Goal: Transaction & Acquisition: Purchase product/service

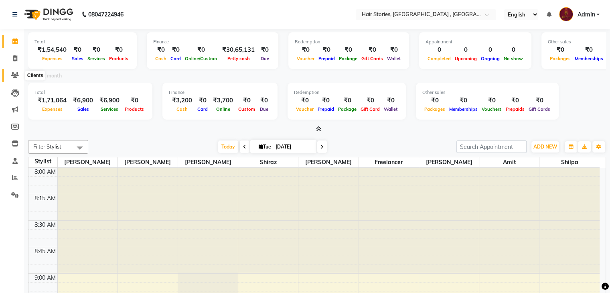
click at [12, 76] on icon at bounding box center [15, 75] width 8 height 6
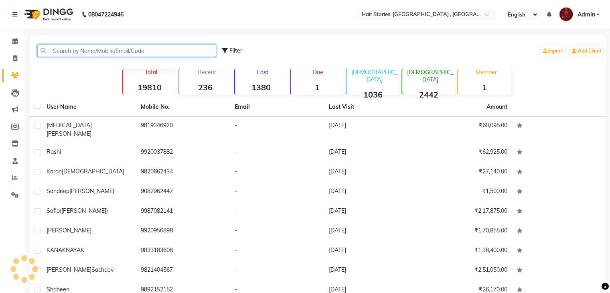
click at [66, 56] on input "text" at bounding box center [126, 51] width 179 height 12
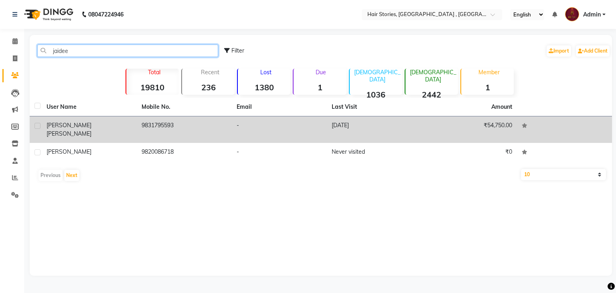
type input "jaidee"
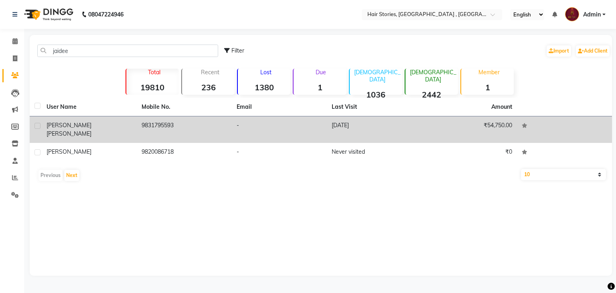
click at [83, 122] on div "[PERSON_NAME]" at bounding box center [89, 129] width 85 height 17
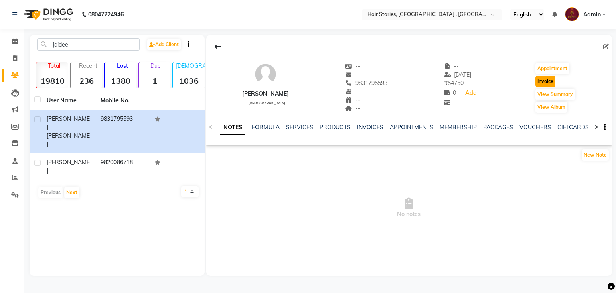
click at [551, 81] on button "Invoice" at bounding box center [546, 81] width 20 height 11
select select "service"
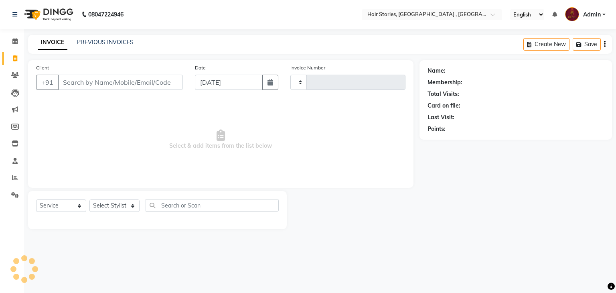
type input "1048"
select select "550"
type input "9831795593"
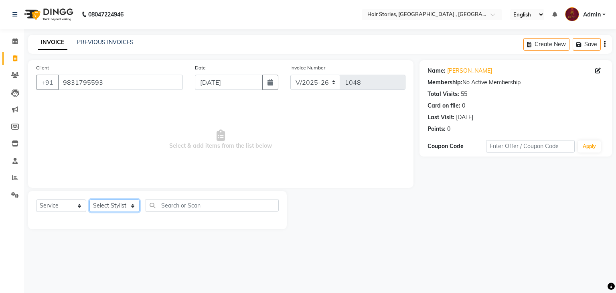
click at [123, 208] on select "Select Stylist [PERSON_NAME] [PERSON_NAME] Freelancer [PERSON_NAME] Neha [PERSO…" at bounding box center [114, 205] width 50 height 12
select select "7131"
click at [89, 200] on select "Select Stylist [PERSON_NAME] [PERSON_NAME] Freelancer [PERSON_NAME] Neha [PERSO…" at bounding box center [114, 205] width 50 height 12
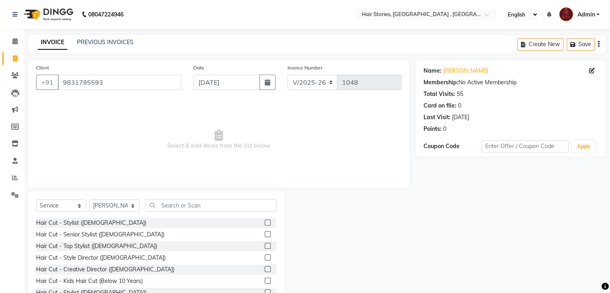
click at [265, 268] on label at bounding box center [268, 269] width 6 height 6
click at [265, 268] on input "checkbox" at bounding box center [267, 269] width 5 height 5
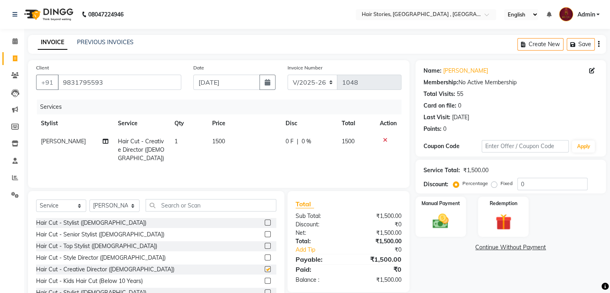
checkbox input "false"
click at [232, 148] on td "1500" at bounding box center [243, 149] width 73 height 35
select select "7131"
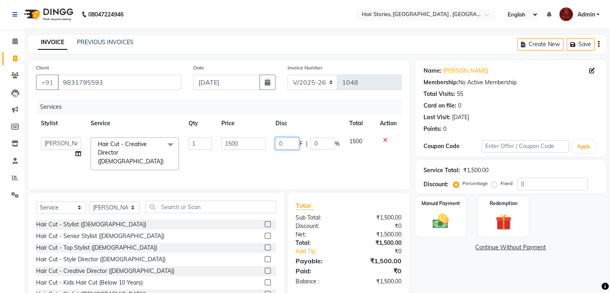
click at [279, 144] on input "0" at bounding box center [287, 143] width 24 height 12
type input "500"
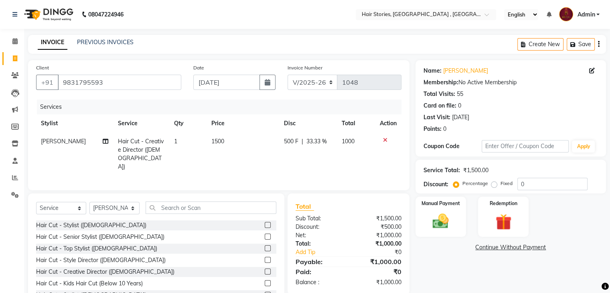
click at [472, 289] on div "Name: [PERSON_NAME] Membership: No Active Membership Total Visits: 55 Card on f…" at bounding box center [514, 186] width 197 height 252
click at [435, 209] on div "Manual Payment" at bounding box center [440, 216] width 53 height 41
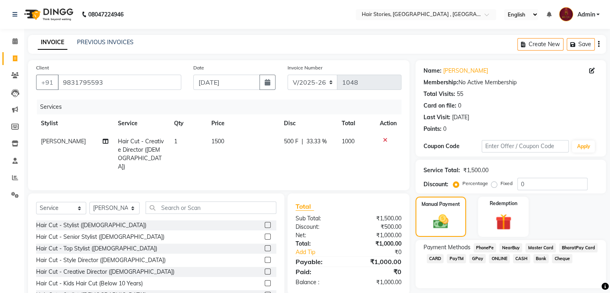
click at [477, 263] on span "GPay" at bounding box center [477, 258] width 16 height 9
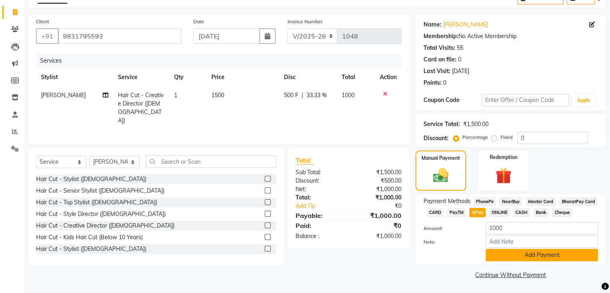
click at [547, 260] on button "Add Payment" at bounding box center [542, 255] width 112 height 12
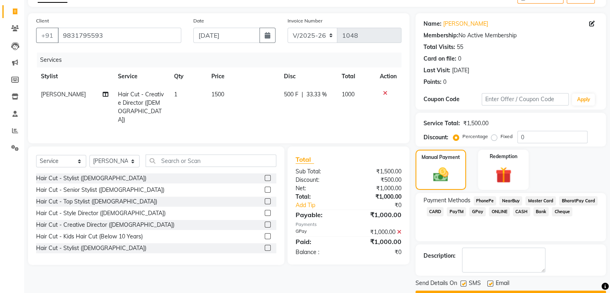
click at [491, 281] on label at bounding box center [490, 283] width 6 height 6
click at [491, 281] on input "checkbox" at bounding box center [489, 283] width 5 height 5
checkbox input "false"
click at [465, 279] on div "SMS" at bounding box center [474, 284] width 27 height 10
click at [461, 283] on label at bounding box center [464, 283] width 6 height 6
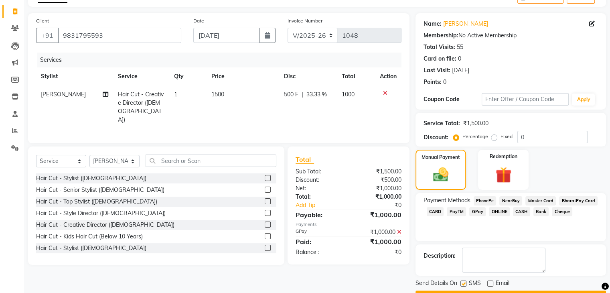
click at [461, 283] on input "checkbox" at bounding box center [463, 283] width 5 height 5
checkbox input "false"
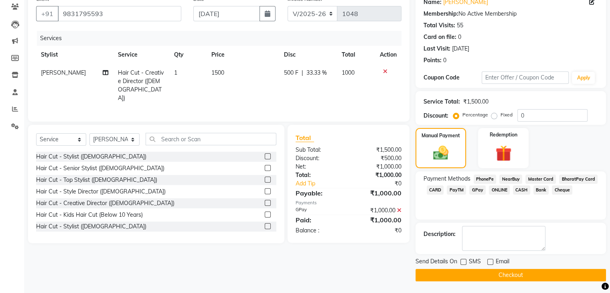
click at [499, 275] on button "Checkout" at bounding box center [511, 275] width 191 height 12
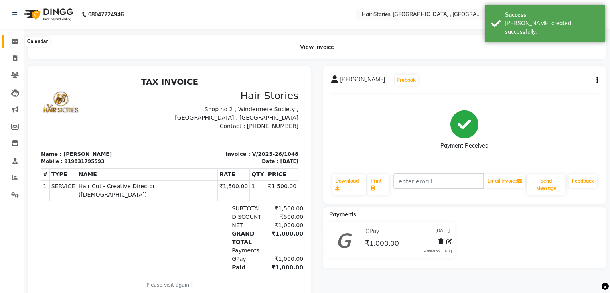
click at [19, 41] on span at bounding box center [15, 41] width 14 height 9
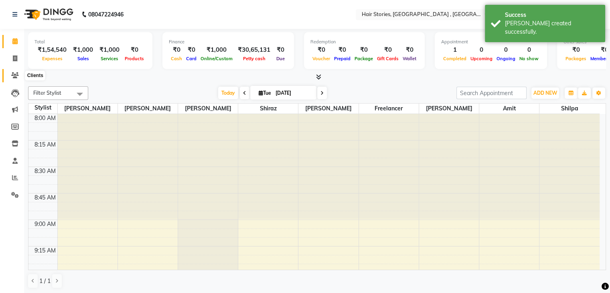
click at [16, 73] on icon at bounding box center [15, 75] width 8 height 6
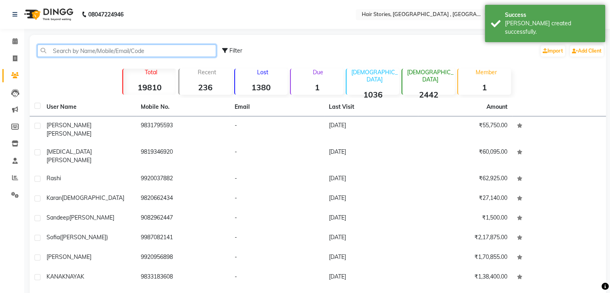
click at [83, 53] on input "text" at bounding box center [126, 51] width 179 height 12
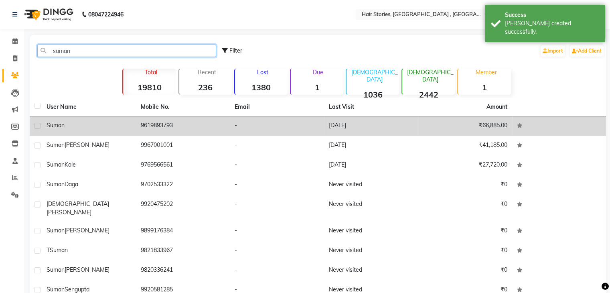
type input "suman"
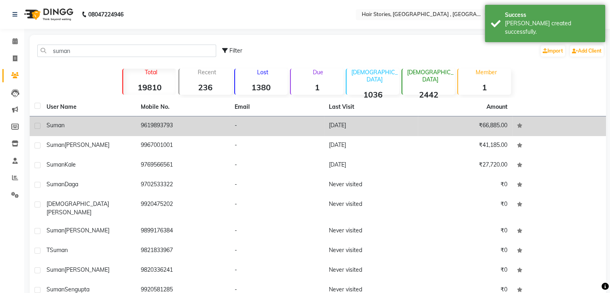
click at [81, 129] on div "Suman" at bounding box center [89, 125] width 85 height 8
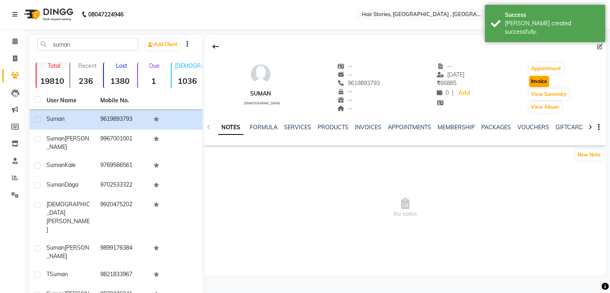
click at [535, 78] on button "Invoice" at bounding box center [539, 81] width 20 height 11
select select "service"
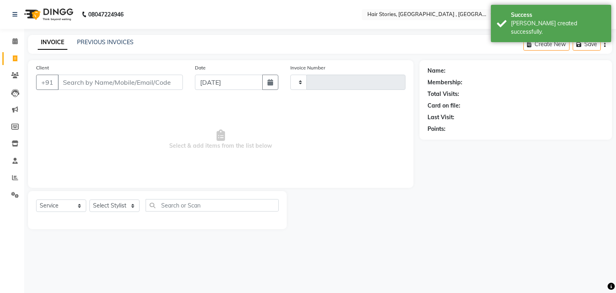
type input "1049"
select select "550"
type input "9619893793"
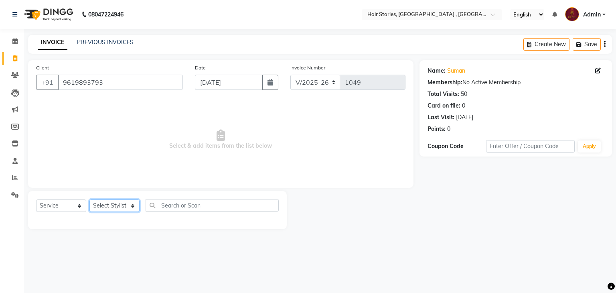
click at [126, 209] on select "Select Stylist [PERSON_NAME] [PERSON_NAME] Freelancer [PERSON_NAME] Neha [PERSO…" at bounding box center [114, 205] width 50 height 12
select select "12002"
click at [89, 200] on select "Select Stylist [PERSON_NAME] [PERSON_NAME] Freelancer [PERSON_NAME] Neha [PERSO…" at bounding box center [114, 205] width 50 height 12
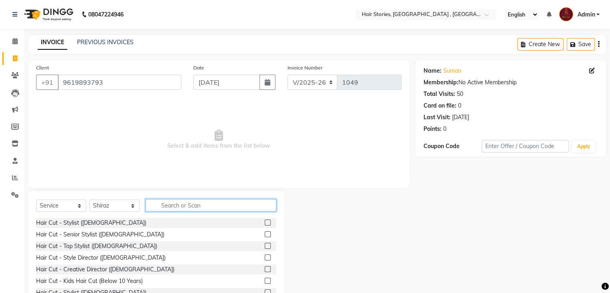
click at [171, 204] on input "text" at bounding box center [211, 205] width 131 height 12
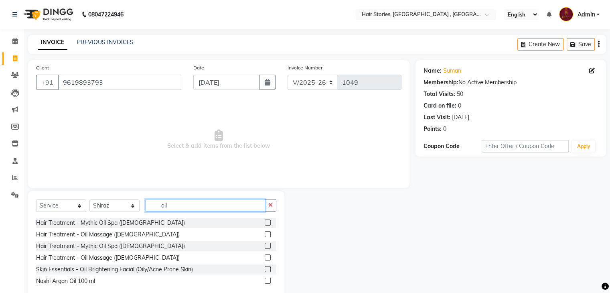
type input "oil"
click at [267, 258] on label at bounding box center [268, 257] width 6 height 6
click at [267, 258] on input "checkbox" at bounding box center [267, 257] width 5 height 5
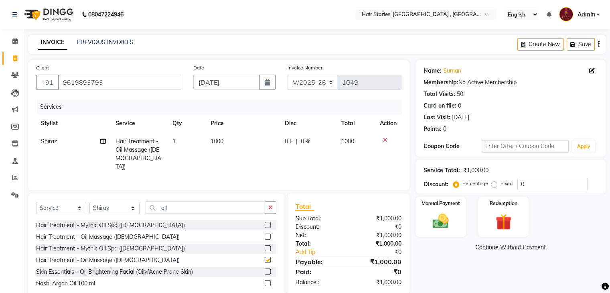
checkbox input "false"
click at [177, 206] on input "oil" at bounding box center [206, 207] width 120 height 12
click at [130, 206] on select "Select Stylist [PERSON_NAME] [PERSON_NAME] Freelancer [PERSON_NAME] Neha [PERSO…" at bounding box center [114, 208] width 50 height 12
select select "7169"
click at [89, 202] on select "Select Stylist [PERSON_NAME] [PERSON_NAME] Freelancer [PERSON_NAME] Neha [PERSO…" at bounding box center [114, 208] width 50 height 12
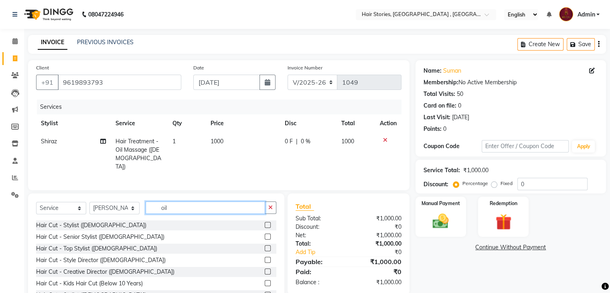
drag, startPoint x: 175, startPoint y: 206, endPoint x: 144, endPoint y: 203, distance: 31.1
click at [144, 203] on div "Select Service Product Membership Package Voucher Prepaid Gift Card Select Styl…" at bounding box center [156, 210] width 240 height 19
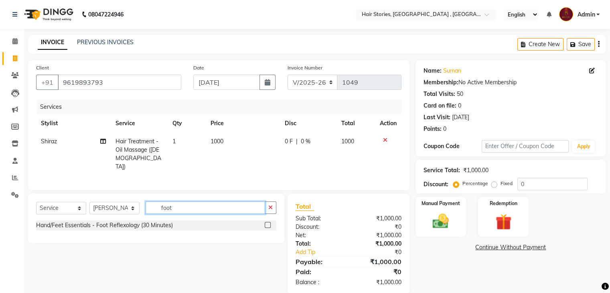
type input "foot"
click at [268, 222] on label at bounding box center [268, 225] width 6 height 6
click at [268, 223] on input "checkbox" at bounding box center [267, 225] width 5 height 5
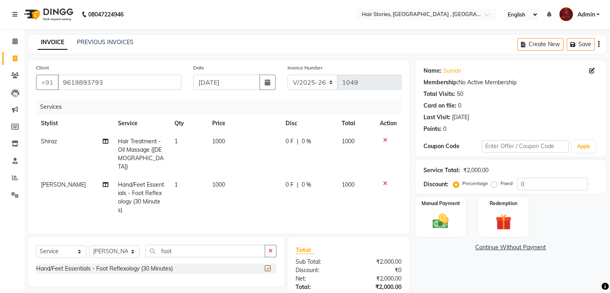
checkbox input "false"
click at [520, 183] on input "0" at bounding box center [553, 184] width 70 height 12
type input "20"
click at [443, 216] on img at bounding box center [440, 221] width 27 height 19
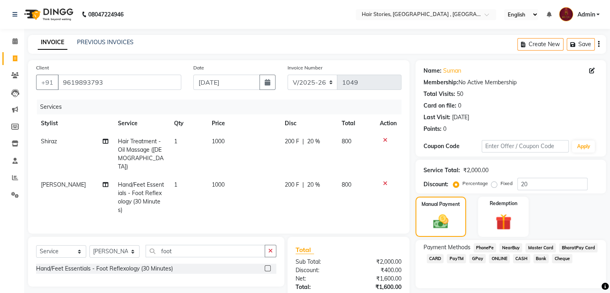
click at [477, 256] on span "GPay" at bounding box center [477, 258] width 16 height 9
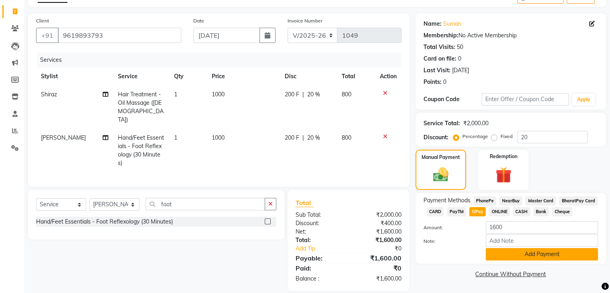
click at [534, 257] on button "Add Payment" at bounding box center [542, 254] width 112 height 12
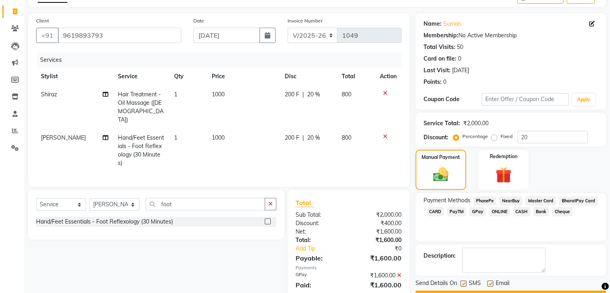
scroll to position [69, 0]
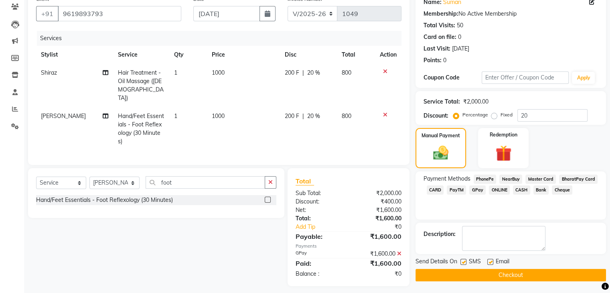
click at [490, 262] on label at bounding box center [490, 262] width 6 height 6
click at [490, 262] on input "checkbox" at bounding box center [489, 262] width 5 height 5
checkbox input "false"
click at [459, 262] on div "Send Details On SMS Email" at bounding box center [511, 262] width 191 height 10
click at [461, 262] on label at bounding box center [464, 262] width 6 height 6
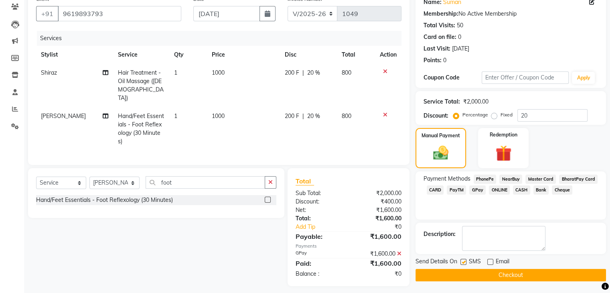
click at [461, 262] on input "checkbox" at bounding box center [463, 262] width 5 height 5
checkbox input "false"
click at [461, 274] on button "Checkout" at bounding box center [511, 275] width 191 height 12
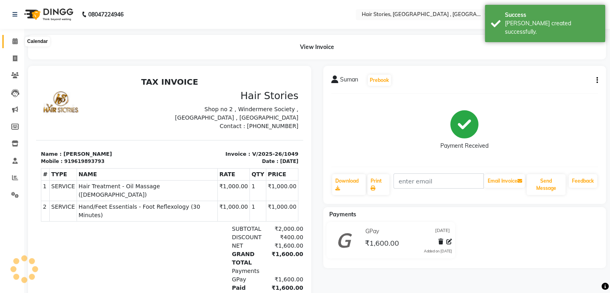
click at [11, 41] on span at bounding box center [15, 41] width 14 height 9
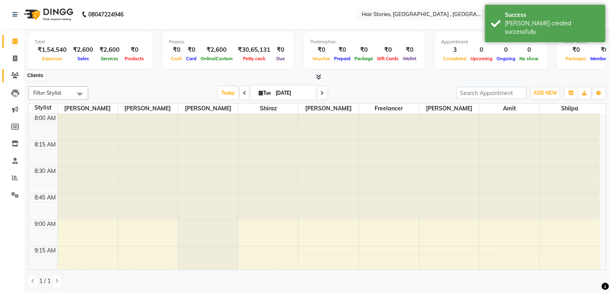
click at [17, 73] on icon at bounding box center [15, 75] width 8 height 6
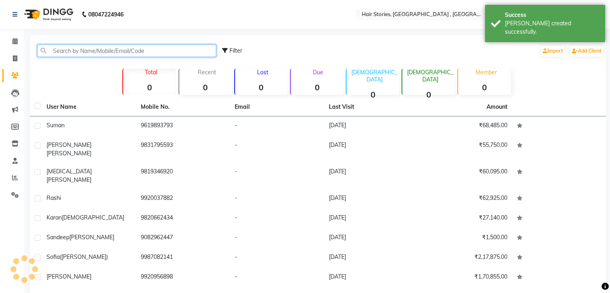
click at [96, 53] on input "text" at bounding box center [126, 51] width 179 height 12
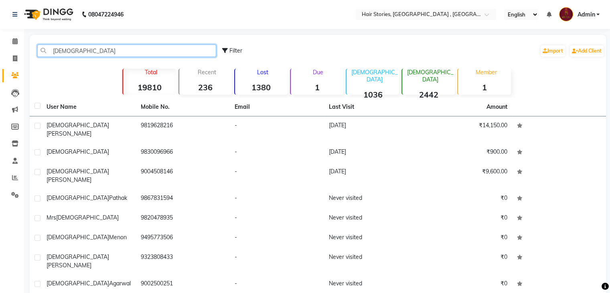
drag, startPoint x: 78, startPoint y: 50, endPoint x: 22, endPoint y: 54, distance: 55.9
click at [22, 54] on app-home "08047224946 Select Location × Hair Stories, Oshiwara , Andheri West English ENG…" at bounding box center [305, 187] width 610 height 375
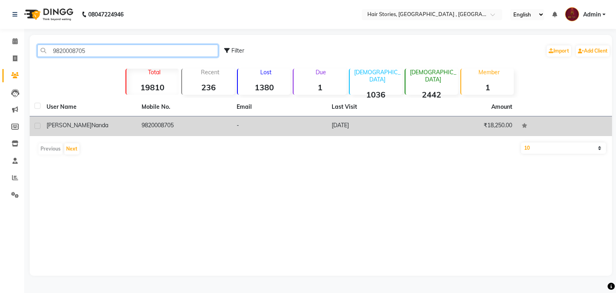
type input "9820008705"
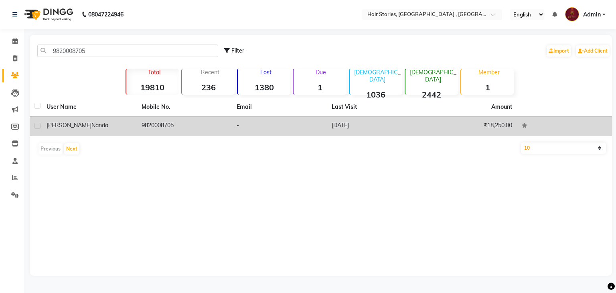
click at [65, 130] on td "[PERSON_NAME]" at bounding box center [89, 126] width 95 height 20
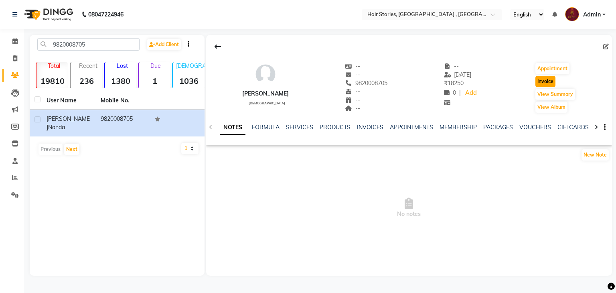
click at [543, 83] on button "Invoice" at bounding box center [546, 81] width 20 height 11
select select "service"
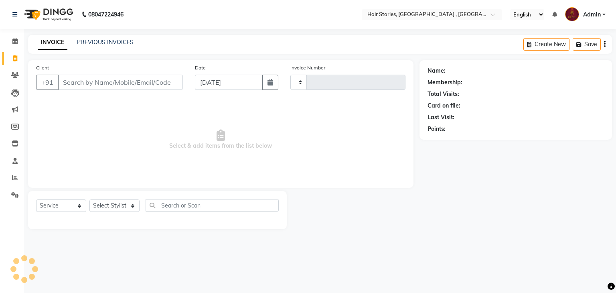
type input "1050"
select select "550"
type input "9820008705"
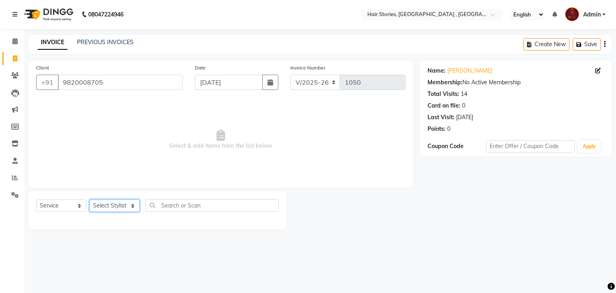
click at [134, 211] on select "Select Stylist [PERSON_NAME] [PERSON_NAME] Freelancer [PERSON_NAME] Neha [PERSO…" at bounding box center [114, 205] width 50 height 12
select select "12002"
click at [89, 200] on select "Select Stylist [PERSON_NAME] [PERSON_NAME] Freelancer [PERSON_NAME] Neha [PERSO…" at bounding box center [114, 205] width 50 height 12
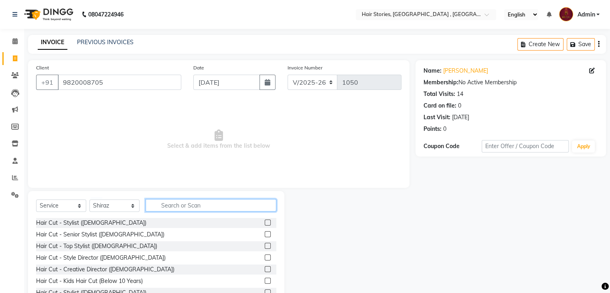
click at [196, 206] on input "text" at bounding box center [211, 205] width 131 height 12
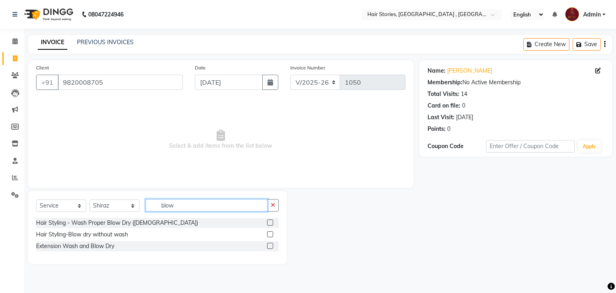
type input "blow"
click at [270, 222] on label at bounding box center [270, 222] width 6 height 6
click at [270, 222] on input "checkbox" at bounding box center [269, 222] width 5 height 5
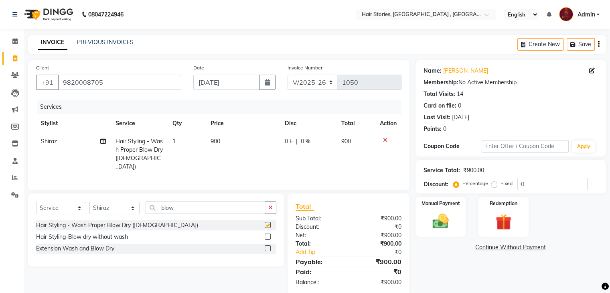
checkbox input "false"
click at [209, 140] on td "900" at bounding box center [243, 153] width 74 height 43
select select "12002"
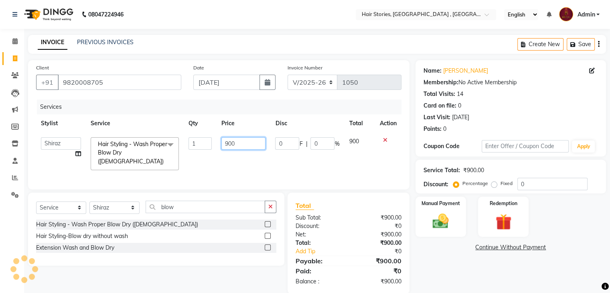
drag, startPoint x: 232, startPoint y: 140, endPoint x: 209, endPoint y: 146, distance: 24.1
click at [209, 146] on tr "[PERSON_NAME] [PERSON_NAME] Freelancer [PERSON_NAME] Neha [PERSON_NAME] Shilpa …" at bounding box center [218, 153] width 365 height 43
type input "1000"
click at [464, 251] on div "Name: [PERSON_NAME] Membership: No Active Membership Total Visits: 14 Card on f…" at bounding box center [514, 176] width 197 height 233
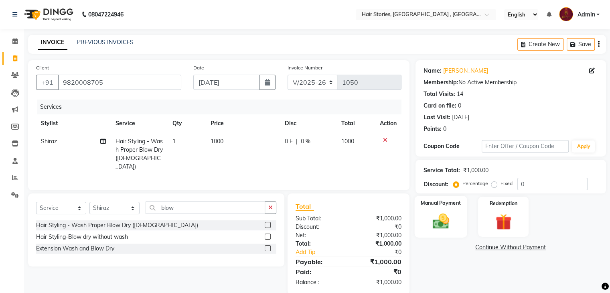
click at [447, 233] on div "Manual Payment" at bounding box center [440, 216] width 53 height 41
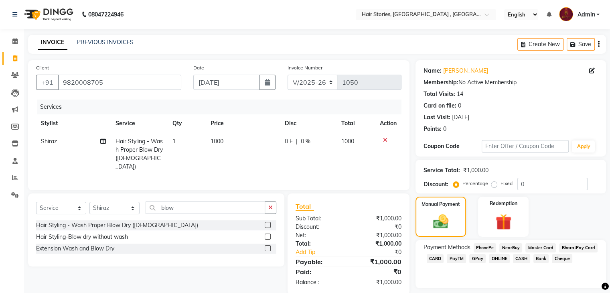
click at [477, 260] on span "GPay" at bounding box center [477, 258] width 16 height 9
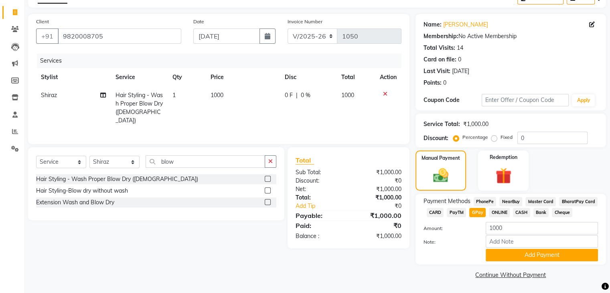
click at [517, 213] on span "CASH" at bounding box center [521, 212] width 17 height 9
click at [523, 263] on div "Payment Methods PhonePe NearBuy Master Card BharatPay Card CARD PayTM GPay ONLI…" at bounding box center [511, 229] width 191 height 71
click at [522, 259] on button "Add Payment" at bounding box center [542, 255] width 112 height 12
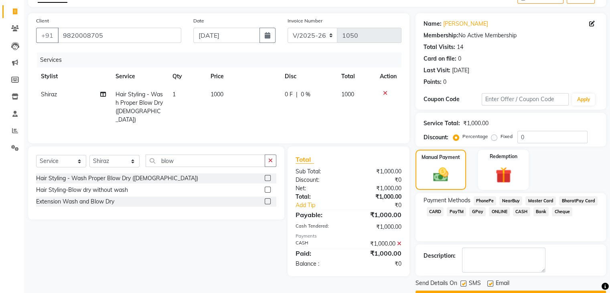
scroll to position [69, 0]
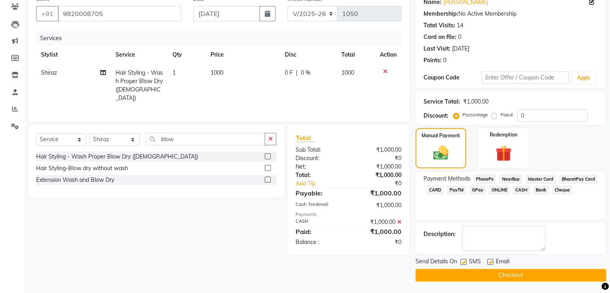
click at [488, 262] on label at bounding box center [490, 262] width 6 height 6
click at [488, 262] on input "checkbox" at bounding box center [489, 262] width 5 height 5
checkbox input "false"
click at [464, 262] on label at bounding box center [464, 262] width 6 height 6
click at [464, 262] on input "checkbox" at bounding box center [463, 262] width 5 height 5
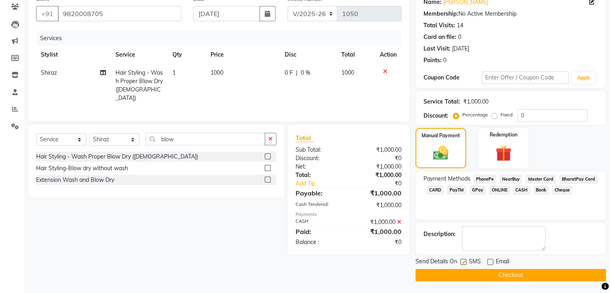
checkbox input "false"
click at [470, 273] on button "Checkout" at bounding box center [511, 275] width 191 height 12
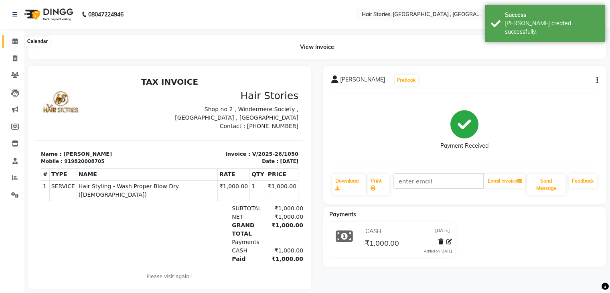
click at [10, 42] on span at bounding box center [15, 41] width 14 height 9
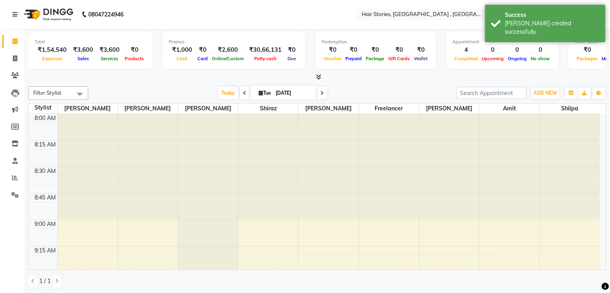
click at [321, 77] on div at bounding box center [317, 77] width 578 height 8
click at [318, 77] on icon at bounding box center [318, 77] width 5 height 6
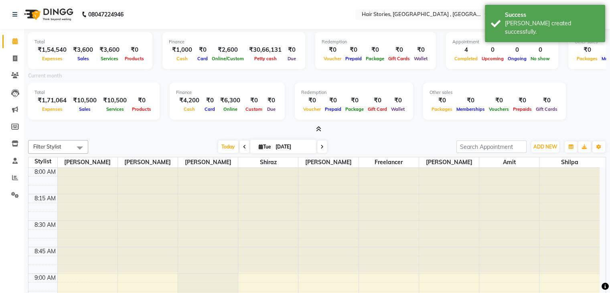
click at [317, 128] on icon at bounding box center [318, 129] width 5 height 6
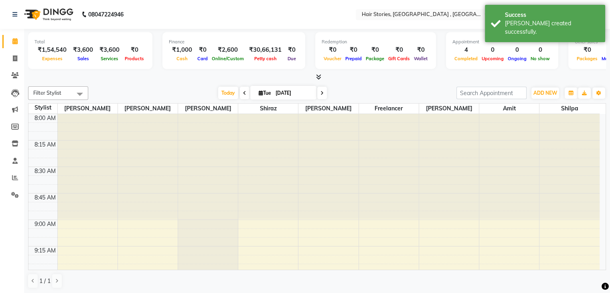
click at [317, 77] on icon at bounding box center [318, 77] width 5 height 6
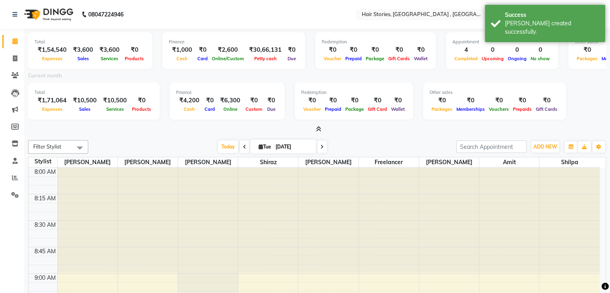
click at [318, 128] on icon at bounding box center [318, 129] width 5 height 6
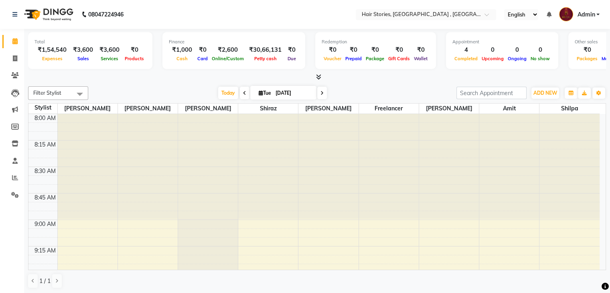
click at [321, 77] on icon at bounding box center [318, 77] width 5 height 6
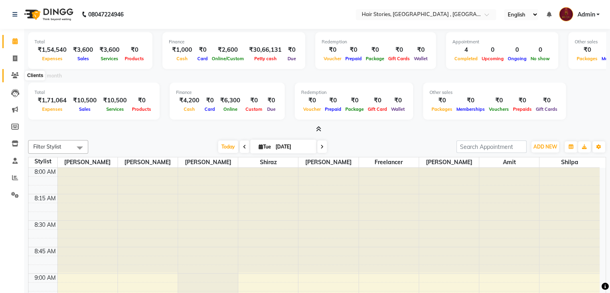
click at [14, 76] on icon at bounding box center [15, 75] width 8 height 6
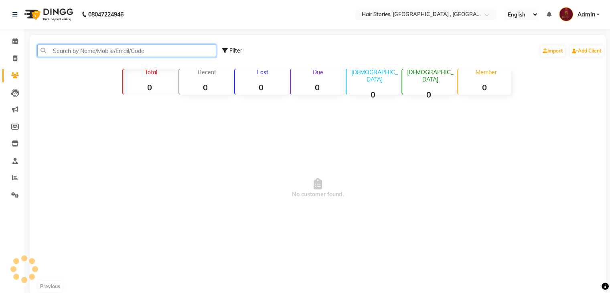
click at [116, 55] on input "text" at bounding box center [126, 51] width 179 height 12
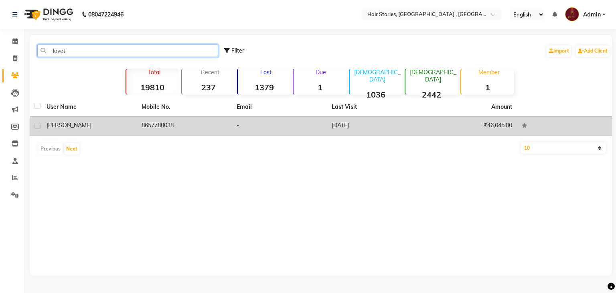
type input "lovet"
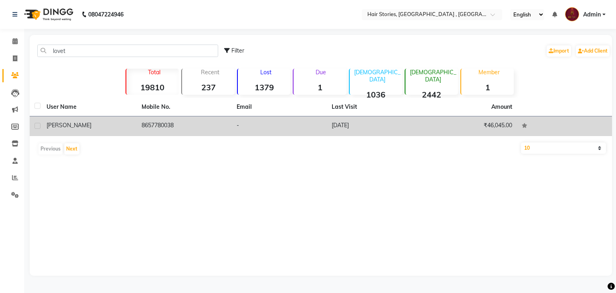
click at [83, 131] on td "[PERSON_NAME]" at bounding box center [89, 126] width 95 height 20
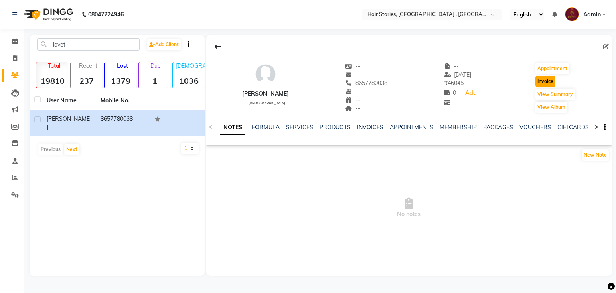
click at [538, 79] on button "Invoice" at bounding box center [546, 81] width 20 height 11
select select "service"
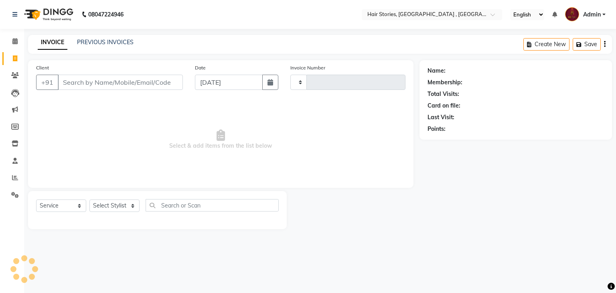
type input "1051"
select select "550"
type input "8657780038"
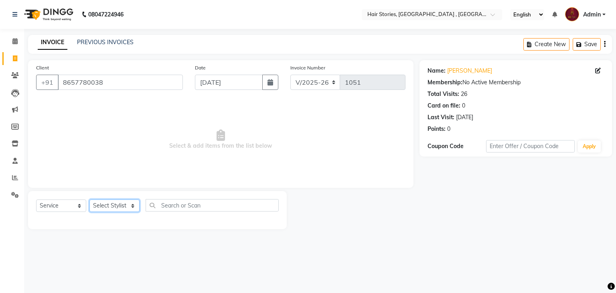
click at [128, 204] on select "Select Stylist [PERSON_NAME] [PERSON_NAME] Freelancer [PERSON_NAME] Neha [PERSO…" at bounding box center [114, 205] width 50 height 12
select select "61983"
click at [89, 200] on select "Select Stylist [PERSON_NAME] [PERSON_NAME] Freelancer [PERSON_NAME] Neha [PERSO…" at bounding box center [114, 205] width 50 height 12
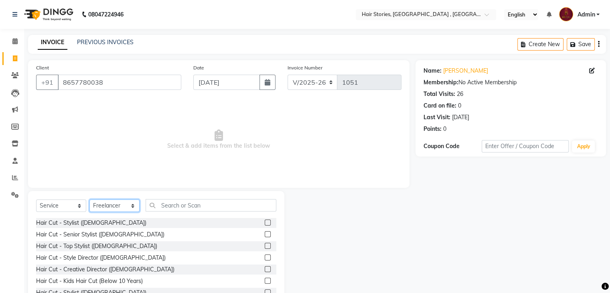
click at [114, 207] on select "Select Stylist [PERSON_NAME] [PERSON_NAME] Freelancer [PERSON_NAME] Neha [PERSO…" at bounding box center [114, 205] width 50 height 12
click at [52, 137] on span "Select & add items from the list below" at bounding box center [218, 139] width 365 height 80
click at [12, 179] on icon at bounding box center [15, 178] width 6 height 6
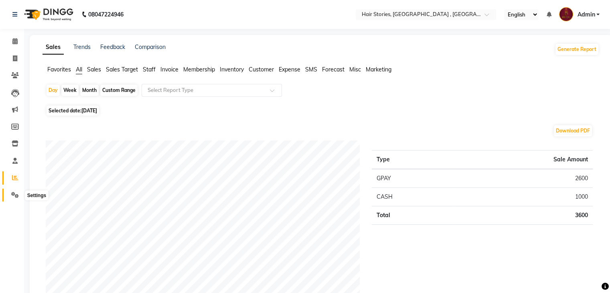
click at [17, 192] on icon at bounding box center [15, 195] width 8 height 6
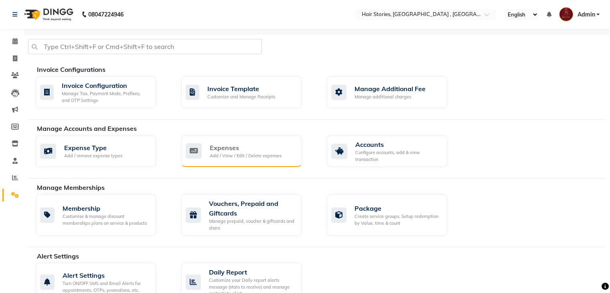
click at [224, 147] on div "Expenses" at bounding box center [246, 148] width 72 height 10
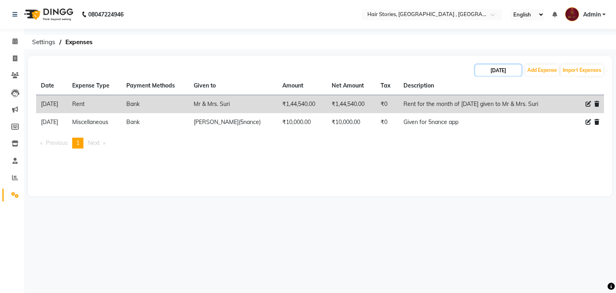
click at [504, 69] on input "[DATE]" at bounding box center [498, 70] width 46 height 11
select select "9"
select select "2025"
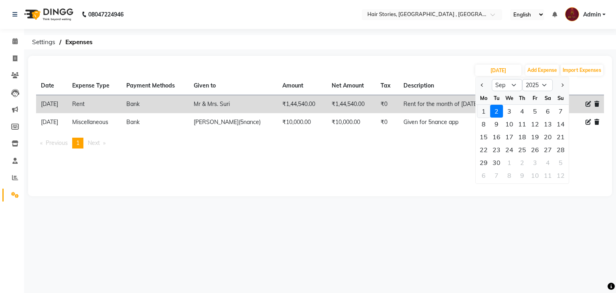
click at [485, 109] on div "1" at bounding box center [483, 111] width 13 height 13
type input "[DATE]"
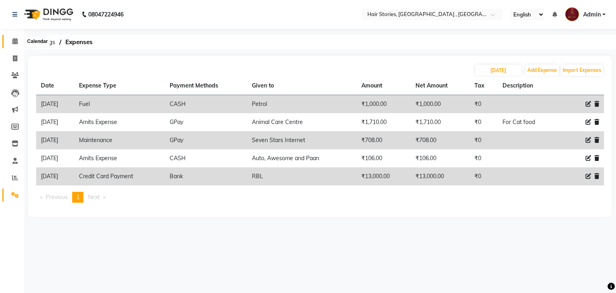
click at [16, 37] on span at bounding box center [15, 41] width 14 height 9
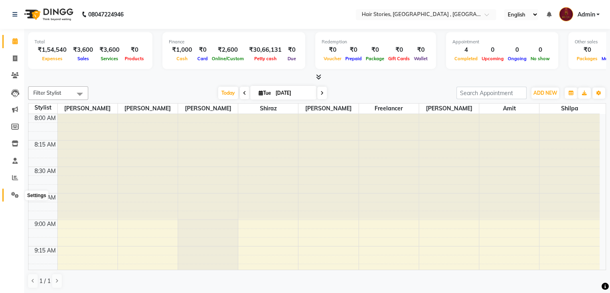
click at [14, 191] on span at bounding box center [15, 195] width 14 height 9
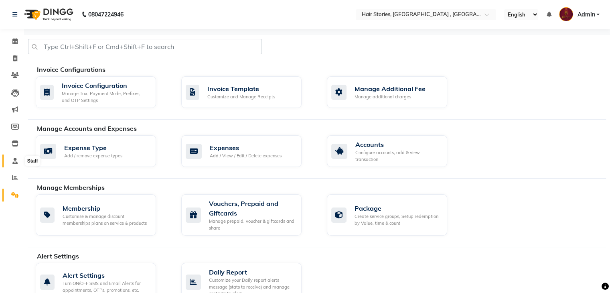
click at [13, 158] on icon at bounding box center [14, 161] width 5 height 6
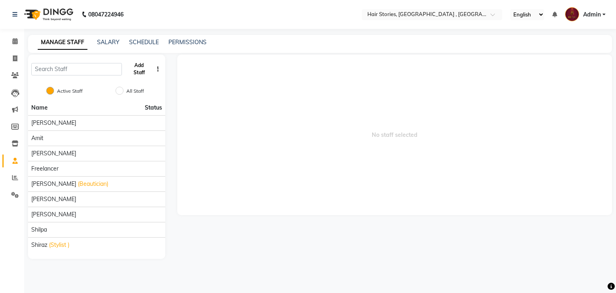
click at [128, 74] on button "Add Staff" at bounding box center [139, 69] width 28 height 21
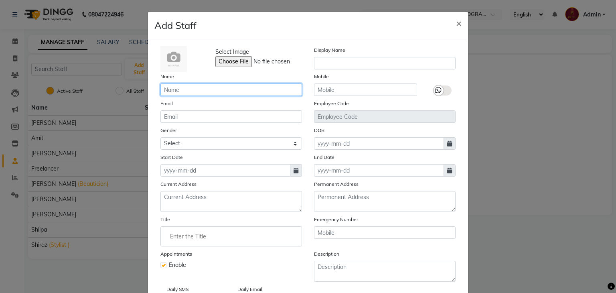
click at [201, 93] on input "text" at bounding box center [231, 89] width 142 height 12
type input "[PERSON_NAME]"
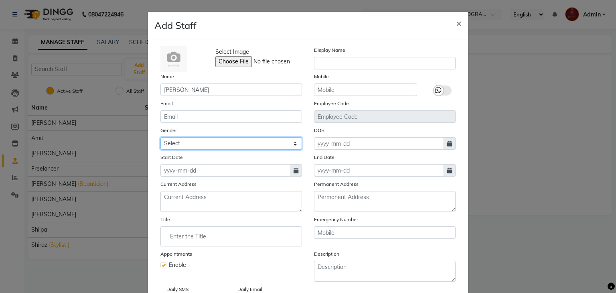
click at [294, 145] on select "Select [DEMOGRAPHIC_DATA] [DEMOGRAPHIC_DATA] Other Prefer Not To Say" at bounding box center [231, 143] width 142 height 12
select select "[DEMOGRAPHIC_DATA]"
click at [160, 138] on select "Select [DEMOGRAPHIC_DATA] [DEMOGRAPHIC_DATA] Other Prefer Not To Say" at bounding box center [231, 143] width 142 height 12
click at [294, 173] on icon at bounding box center [296, 171] width 5 height 6
select select "9"
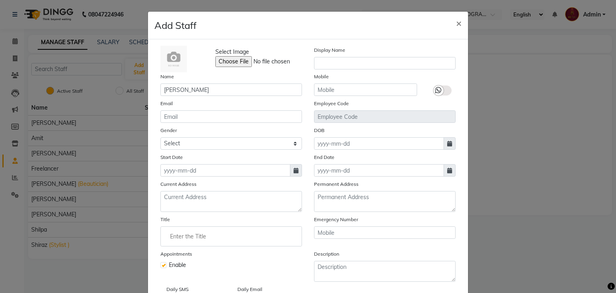
select select "2025"
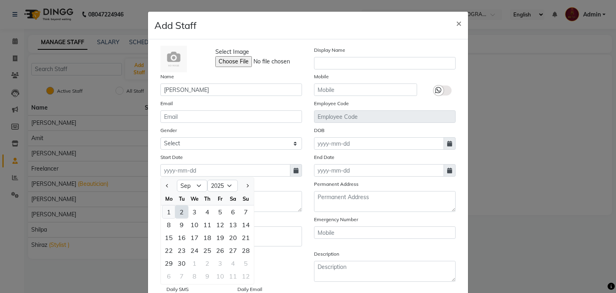
click at [166, 209] on div "1" at bounding box center [168, 211] width 13 height 13
type input "[DATE]"
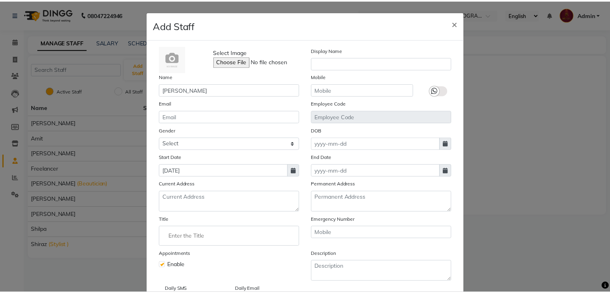
scroll to position [64, 0]
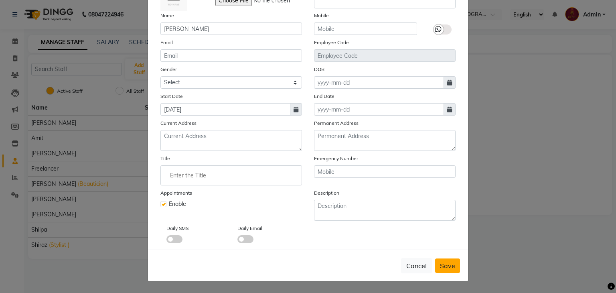
click at [445, 272] on button "Save" at bounding box center [447, 265] width 25 height 14
select select
checkbox input "false"
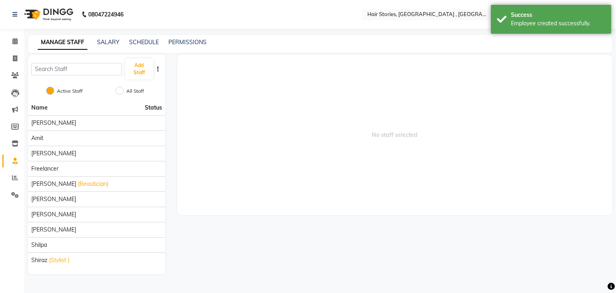
click at [13, 48] on li "Calendar" at bounding box center [12, 41] width 24 height 17
click at [13, 43] on icon at bounding box center [14, 41] width 5 height 6
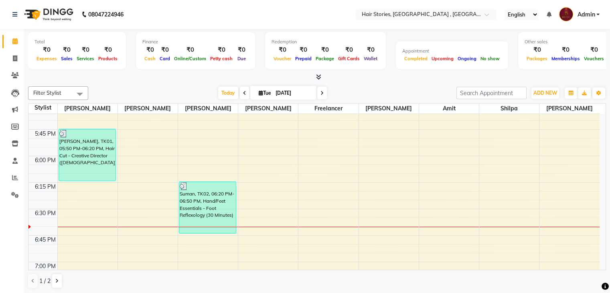
scroll to position [1012, 0]
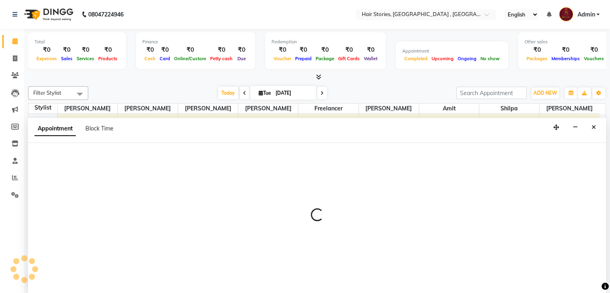
scroll to position [0, 0]
select select "90694"
select select "1080"
select select "tentative"
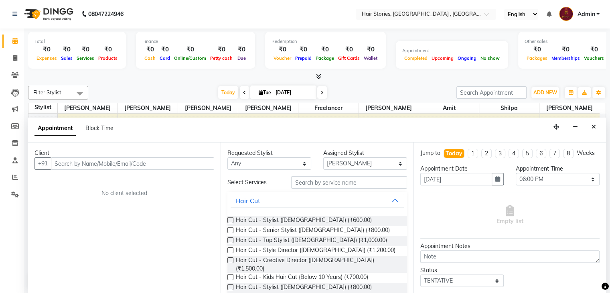
click at [135, 154] on div "Client" at bounding box center [125, 153] width 180 height 8
click at [131, 161] on input "text" at bounding box center [132, 163] width 163 height 12
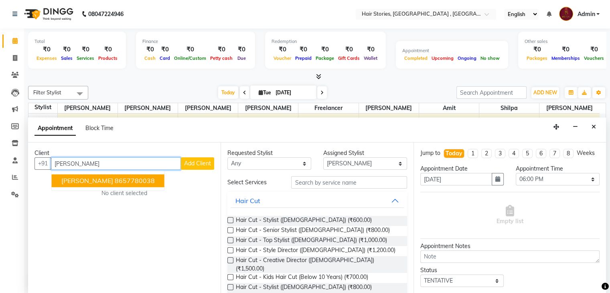
click at [115, 180] on ngb-highlight "8657780038" at bounding box center [135, 181] width 40 height 8
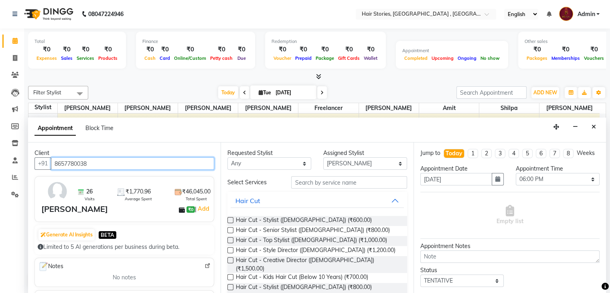
type input "8657780038"
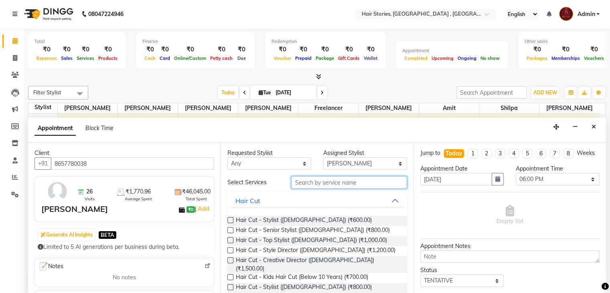
click at [298, 180] on input "text" at bounding box center [349, 182] width 116 height 12
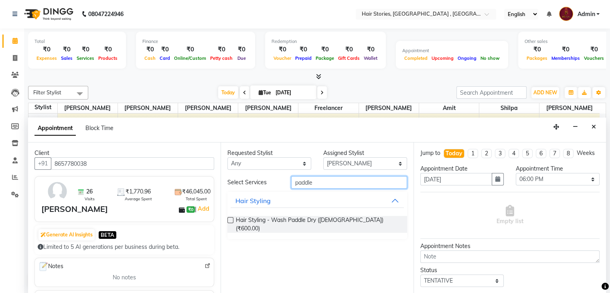
type input "paddle"
click at [229, 219] on label at bounding box center [230, 220] width 6 height 6
click at [229, 219] on input "checkbox" at bounding box center [229, 220] width 5 height 5
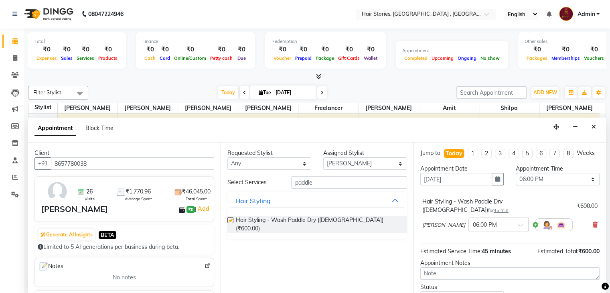
checkbox input "false"
click at [599, 176] on div "Appointment Time Select 09:00 AM 09:15 AM 09:30 AM 09:45 AM 10:00 AM 10:15 AM 1…" at bounding box center [558, 177] width 96 height 27
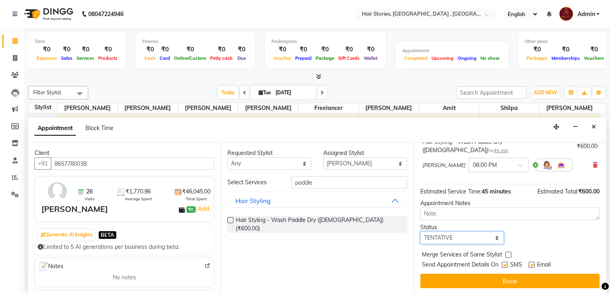
click at [491, 241] on select "Select TENTATIVE CONFIRM CHECK-IN UPCOMING" at bounding box center [462, 237] width 84 height 12
select select "confirm booking"
click at [420, 231] on select "Select TENTATIVE CONFIRM CHECK-IN UPCOMING" at bounding box center [462, 237] width 84 height 12
click at [504, 262] on label at bounding box center [505, 265] width 6 height 6
click at [504, 263] on input "checkbox" at bounding box center [504, 265] width 5 height 5
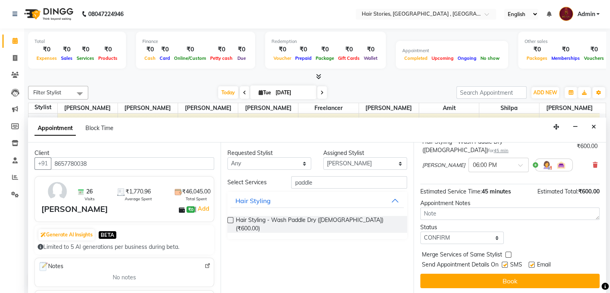
checkbox input "false"
click at [532, 262] on label at bounding box center [532, 265] width 6 height 6
click at [532, 263] on input "checkbox" at bounding box center [531, 265] width 5 height 5
checkbox input "false"
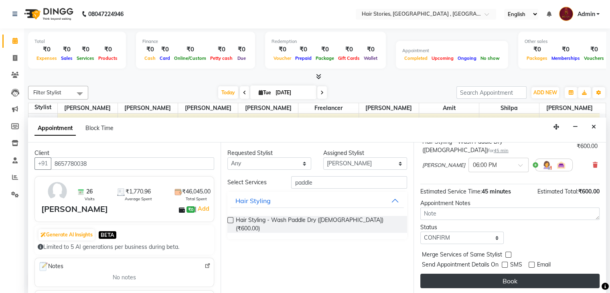
click at [519, 284] on button "Book" at bounding box center [509, 281] width 179 height 14
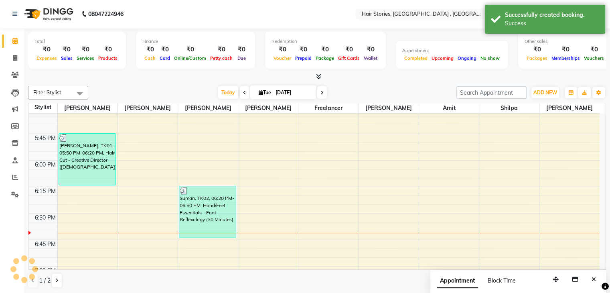
scroll to position [0, 0]
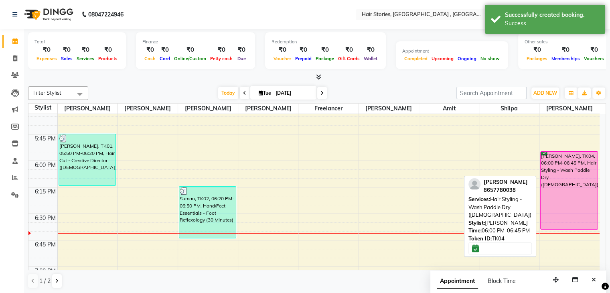
click at [558, 177] on div "[PERSON_NAME], TK04, 06:00 PM-06:45 PM, Hair Styling - Wash Paddle Dry ([DEMOGR…" at bounding box center [569, 190] width 57 height 77
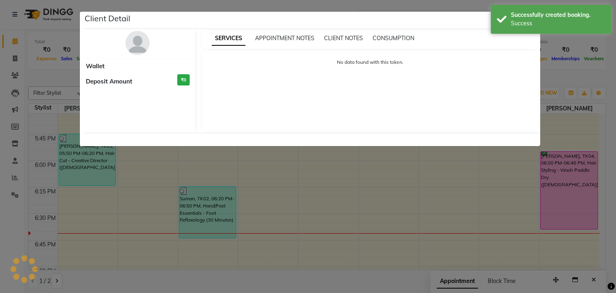
select select "6"
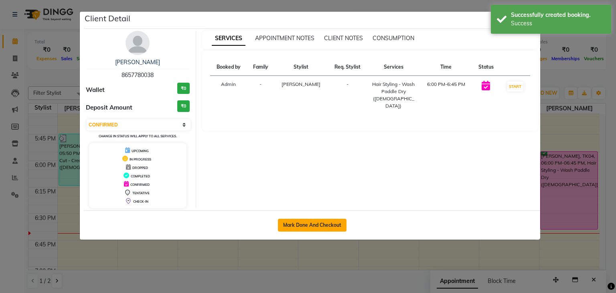
click at [317, 223] on button "Mark Done And Checkout" at bounding box center [312, 225] width 69 height 13
select select "service"
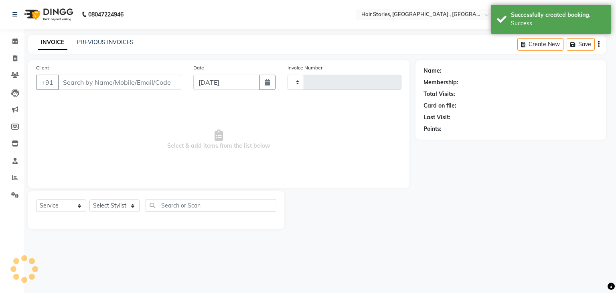
type input "1051"
select select "550"
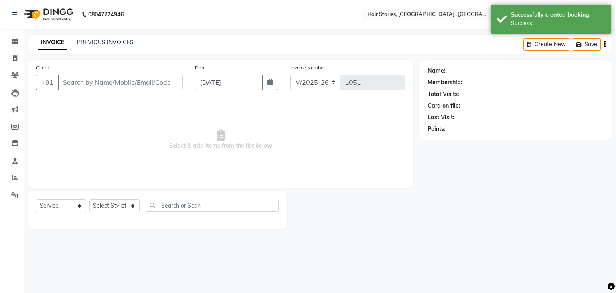
type input "8657780038"
select select "90694"
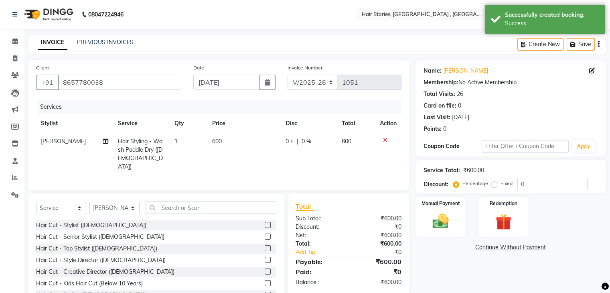
click at [170, 135] on td "1" at bounding box center [189, 153] width 38 height 43
select select "90694"
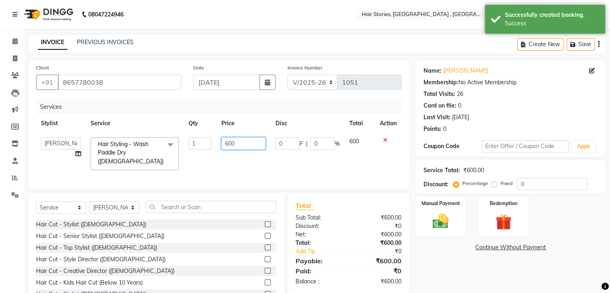
drag, startPoint x: 229, startPoint y: 143, endPoint x: 223, endPoint y: 145, distance: 5.5
click at [223, 145] on input "600" at bounding box center [243, 143] width 44 height 12
type input "700"
click at [462, 259] on div "Name: [PERSON_NAME] Membership: No Active Membership Total Visits: 26 Card on f…" at bounding box center [514, 185] width 197 height 251
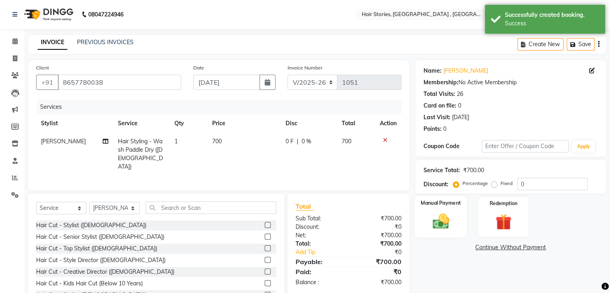
click at [448, 222] on img at bounding box center [440, 221] width 27 height 19
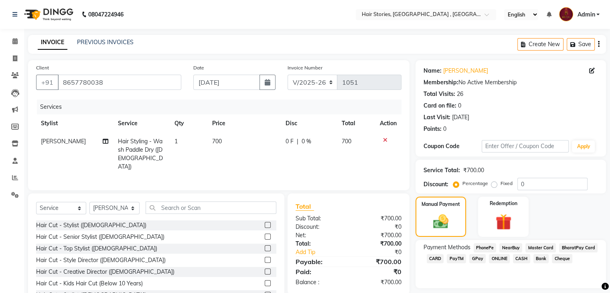
click at [518, 258] on span "CASH" at bounding box center [521, 258] width 17 height 9
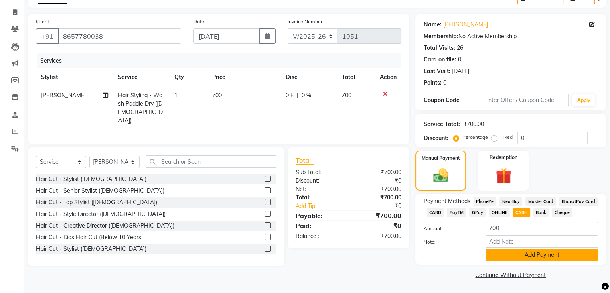
click at [538, 252] on button "Add Payment" at bounding box center [542, 255] width 112 height 12
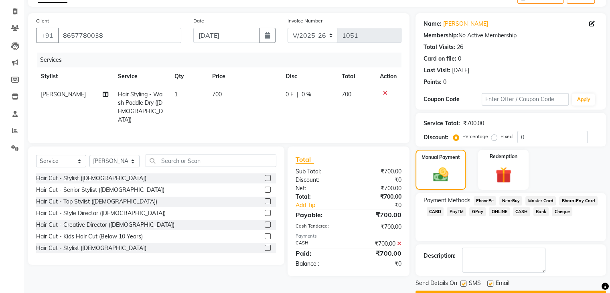
scroll to position [69, 0]
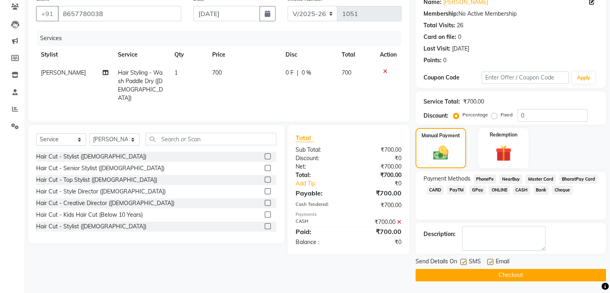
click at [488, 259] on label at bounding box center [490, 262] width 6 height 6
click at [488, 260] on input "checkbox" at bounding box center [489, 262] width 5 height 5
checkbox input "false"
click at [464, 261] on label at bounding box center [464, 262] width 6 height 6
click at [464, 261] on input "checkbox" at bounding box center [463, 262] width 5 height 5
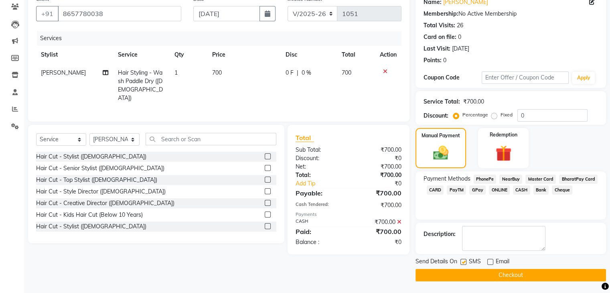
checkbox input "false"
click at [466, 273] on button "Checkout" at bounding box center [511, 275] width 191 height 12
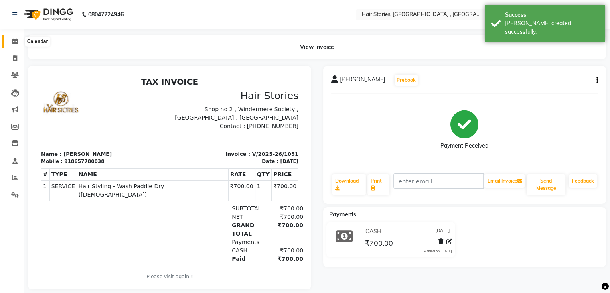
click at [10, 42] on span at bounding box center [15, 41] width 14 height 9
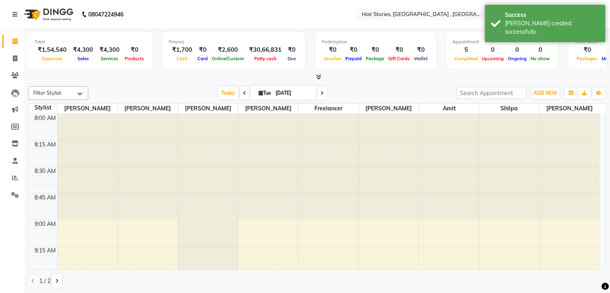
click at [318, 77] on icon at bounding box center [318, 77] width 5 height 6
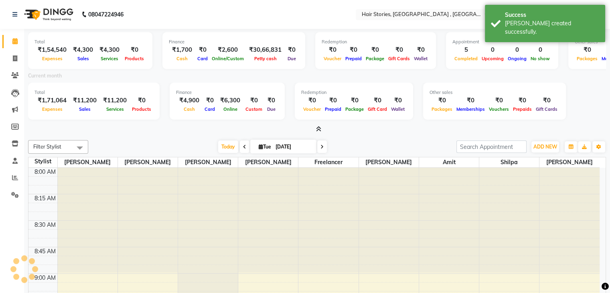
click at [316, 127] on icon at bounding box center [318, 129] width 5 height 6
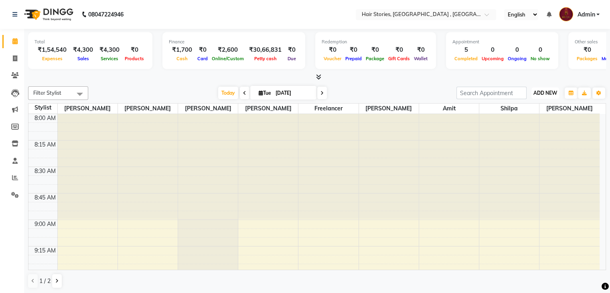
click at [539, 90] on span "ADD NEW" at bounding box center [546, 93] width 24 height 6
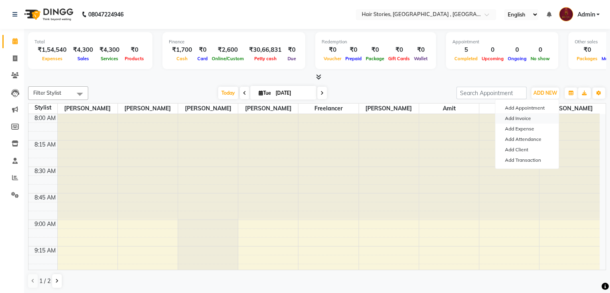
click at [514, 116] on link "Add Invoice" at bounding box center [526, 118] width 63 height 10
select select "service"
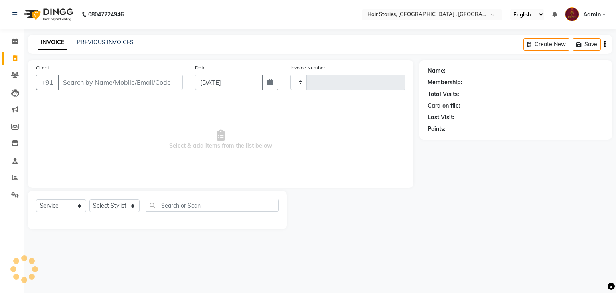
type input "1052"
select select "550"
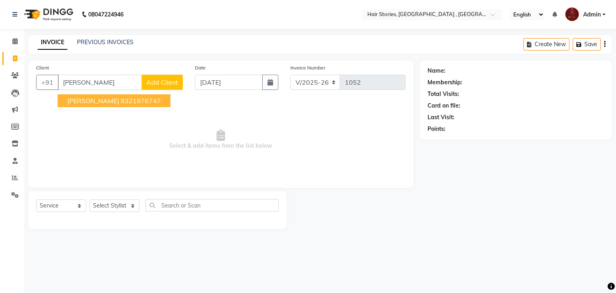
click at [81, 105] on button "[PERSON_NAME] 9321976747" at bounding box center [114, 100] width 113 height 13
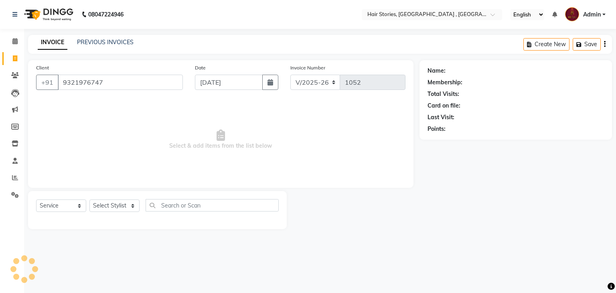
type input "9321976747"
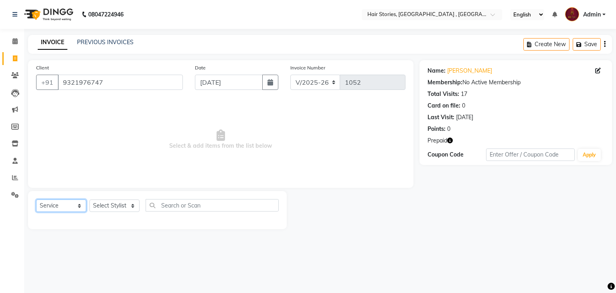
click at [72, 207] on select "Select Service Product Membership Package Voucher Prepaid Gift Card" at bounding box center [61, 205] width 50 height 12
select select "P"
click at [36, 200] on select "Select Service Product Membership Package Voucher Prepaid Gift Card" at bounding box center [61, 205] width 50 height 12
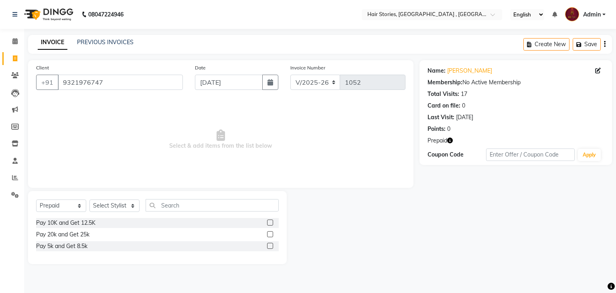
click at [271, 237] on label at bounding box center [270, 234] width 6 height 6
click at [271, 237] on input "checkbox" at bounding box center [269, 234] width 5 height 5
checkbox input "false"
click at [135, 207] on select "Select Stylist [PERSON_NAME] [PERSON_NAME] Freelancer [PERSON_NAME] Neha [PERSO…" at bounding box center [114, 205] width 50 height 12
select select "7131"
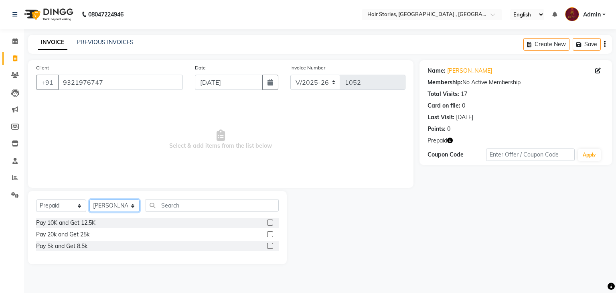
click at [89, 200] on select "Select Stylist [PERSON_NAME] [PERSON_NAME] Freelancer [PERSON_NAME] Neha [PERSO…" at bounding box center [114, 205] width 50 height 12
click at [271, 235] on label at bounding box center [270, 234] width 6 height 6
click at [271, 235] on input "checkbox" at bounding box center [269, 234] width 5 height 5
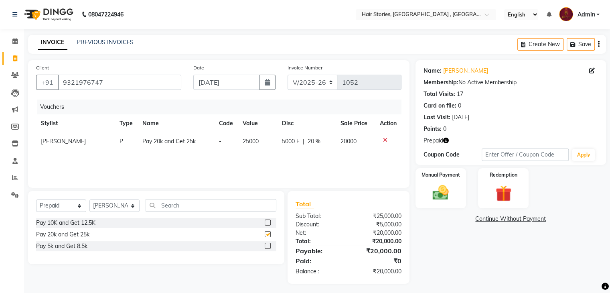
checkbox input "false"
click at [435, 206] on div "Manual Payment" at bounding box center [440, 187] width 53 height 41
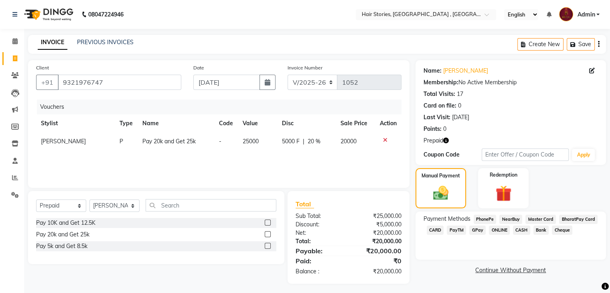
click at [438, 229] on span "CARD" at bounding box center [435, 229] width 17 height 9
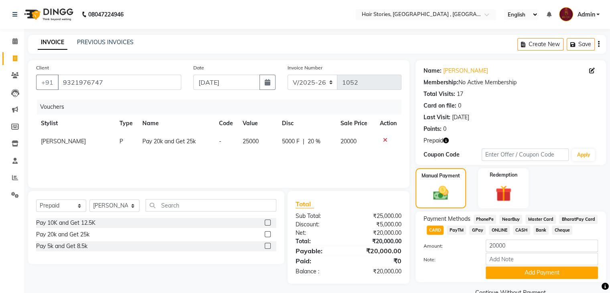
scroll to position [18, 0]
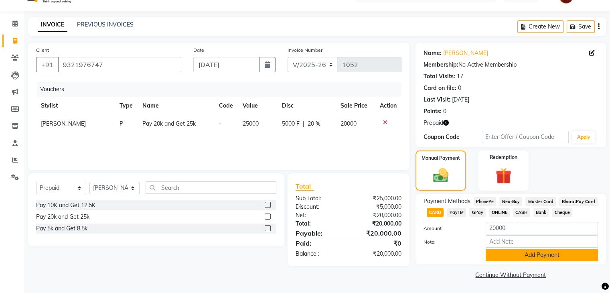
click at [554, 255] on button "Add Payment" at bounding box center [542, 255] width 112 height 12
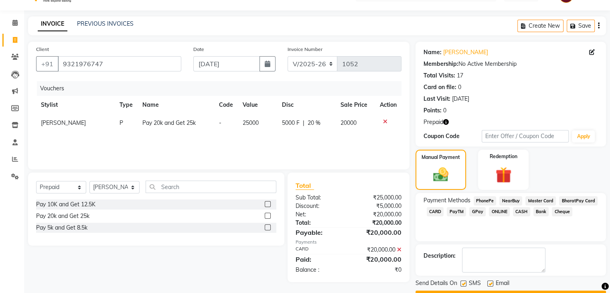
scroll to position [40, 0]
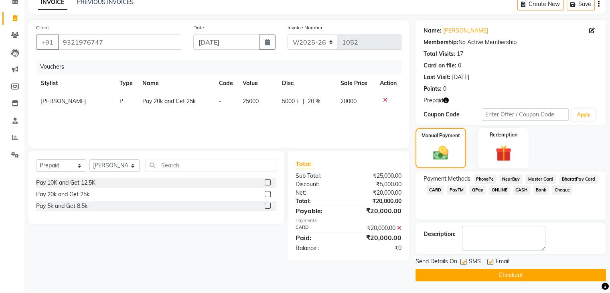
click at [489, 262] on label at bounding box center [490, 262] width 6 height 6
click at [489, 262] on input "checkbox" at bounding box center [489, 262] width 5 height 5
checkbox input "false"
click at [463, 262] on label at bounding box center [464, 262] width 6 height 6
click at [463, 262] on input "checkbox" at bounding box center [463, 262] width 5 height 5
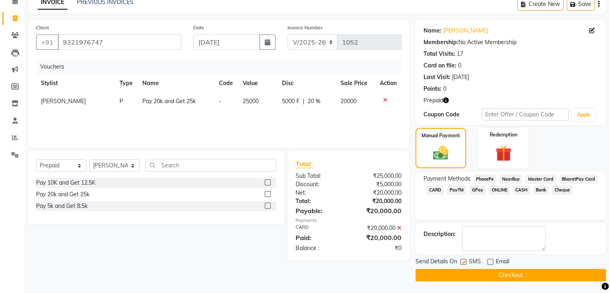
checkbox input "false"
click at [467, 275] on button "Checkout" at bounding box center [511, 275] width 191 height 12
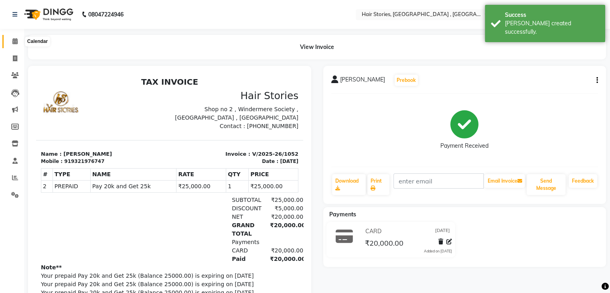
click at [11, 41] on span at bounding box center [15, 41] width 14 height 9
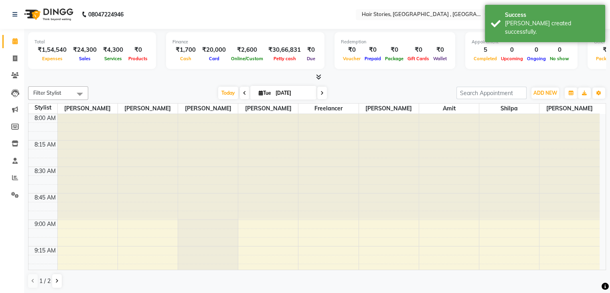
click at [321, 77] on icon at bounding box center [318, 77] width 5 height 6
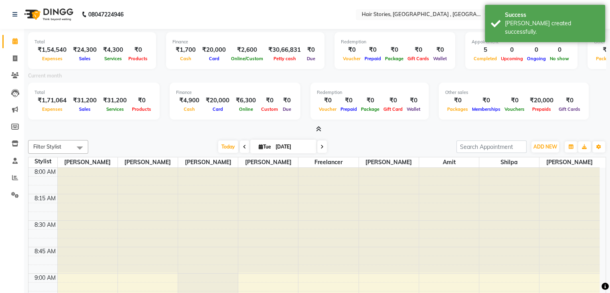
click at [320, 130] on icon at bounding box center [318, 129] width 5 height 6
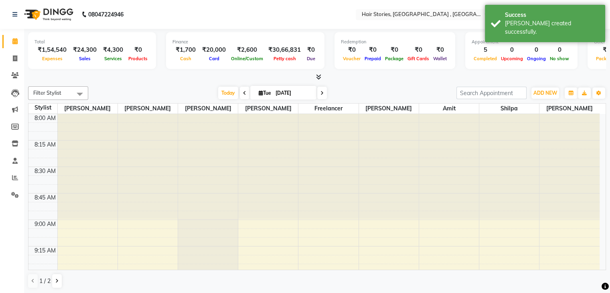
click at [320, 76] on icon at bounding box center [318, 77] width 5 height 6
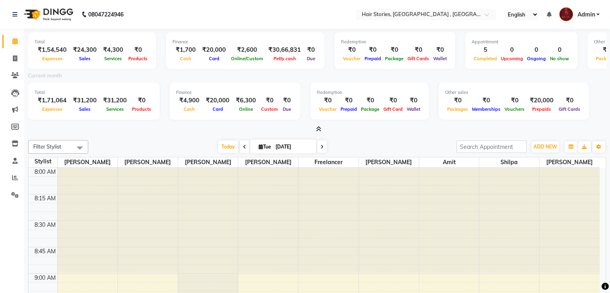
click at [315, 127] on span at bounding box center [317, 129] width 8 height 8
